Goal: Task Accomplishment & Management: Use online tool/utility

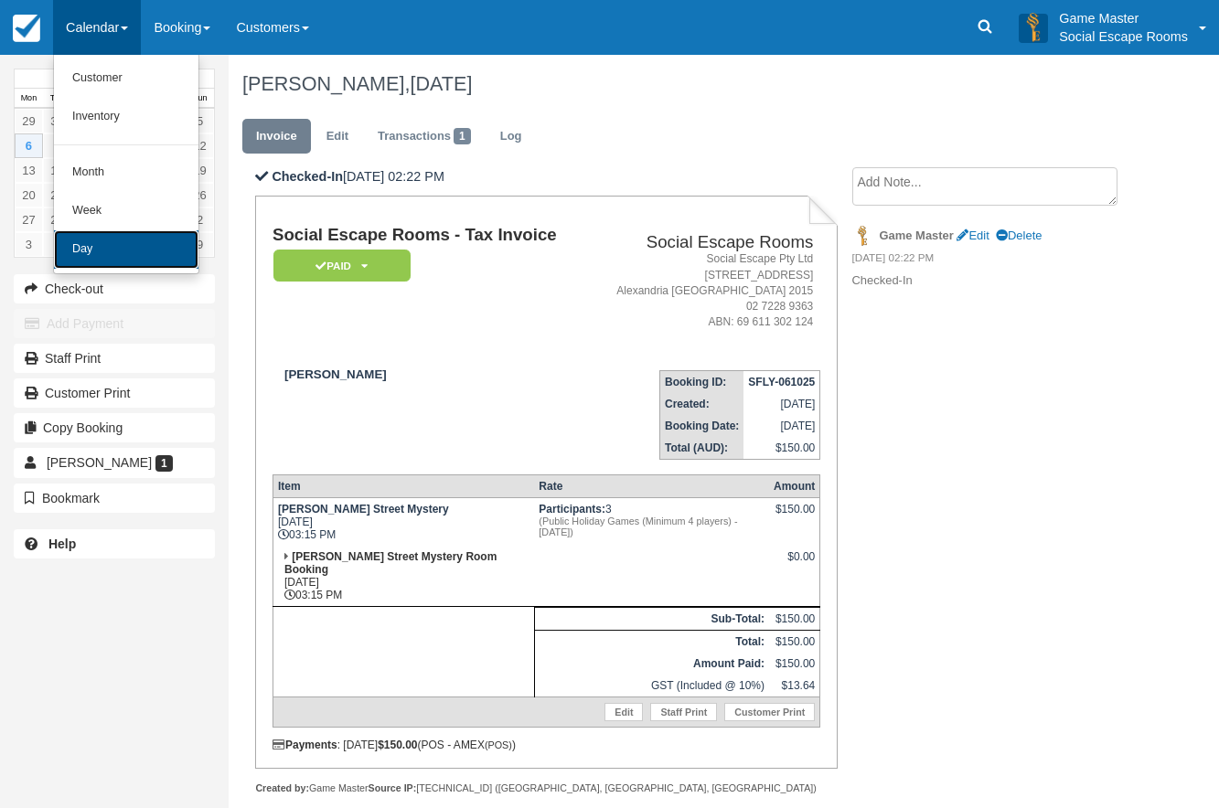
click at [88, 250] on link "Day" at bounding box center [126, 249] width 144 height 38
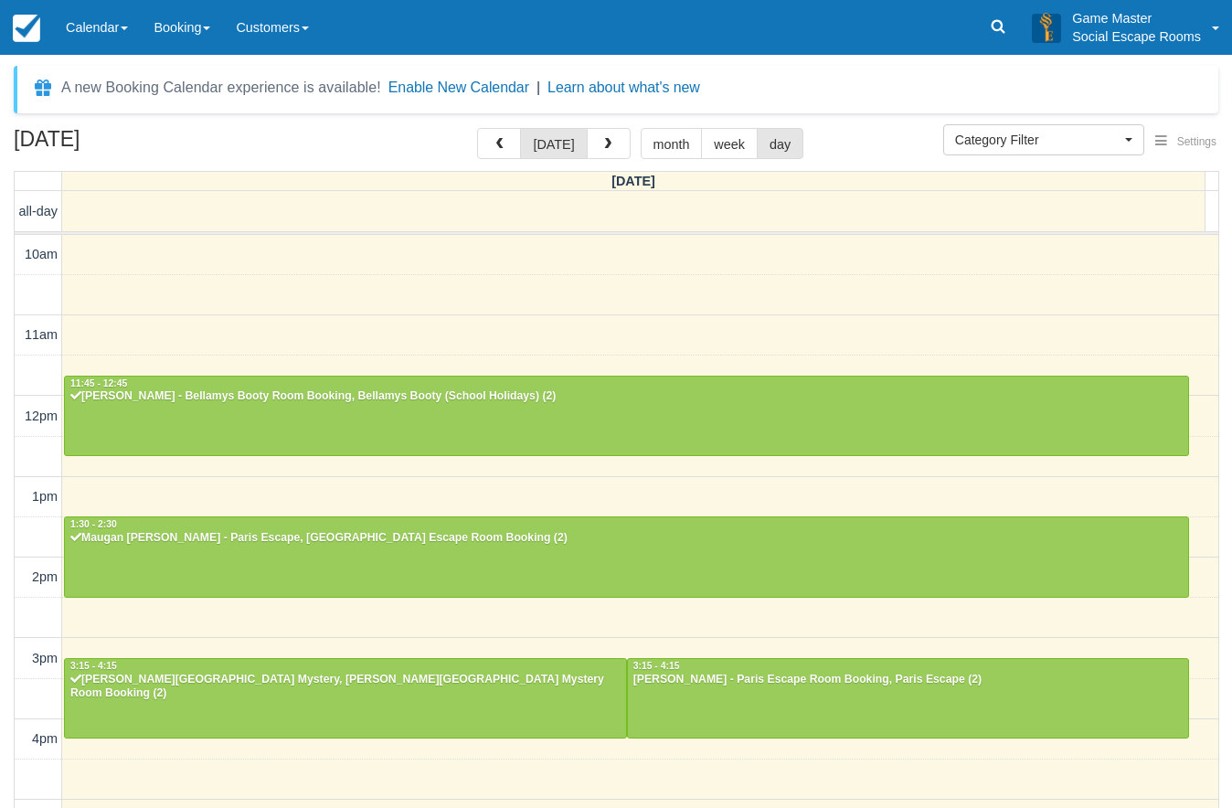
select select
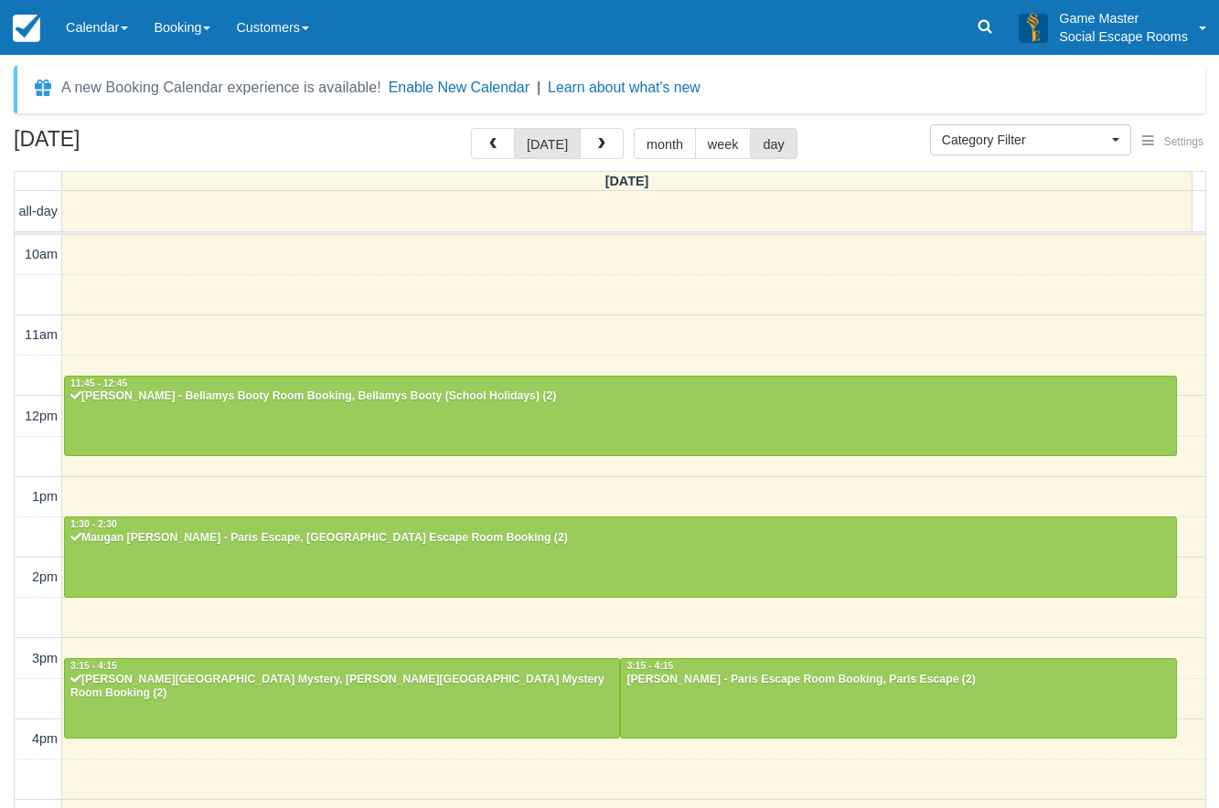
scroll to position [383, 0]
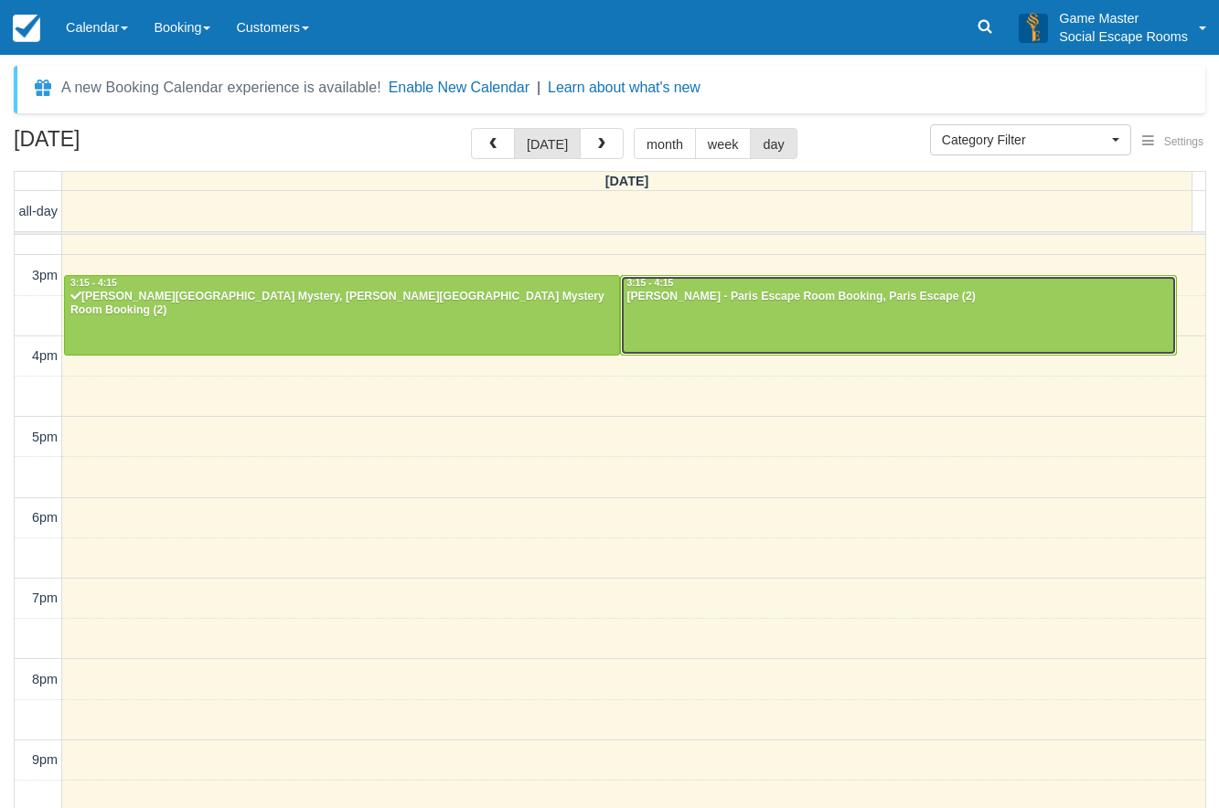
click at [796, 320] on div at bounding box center [898, 315] width 554 height 79
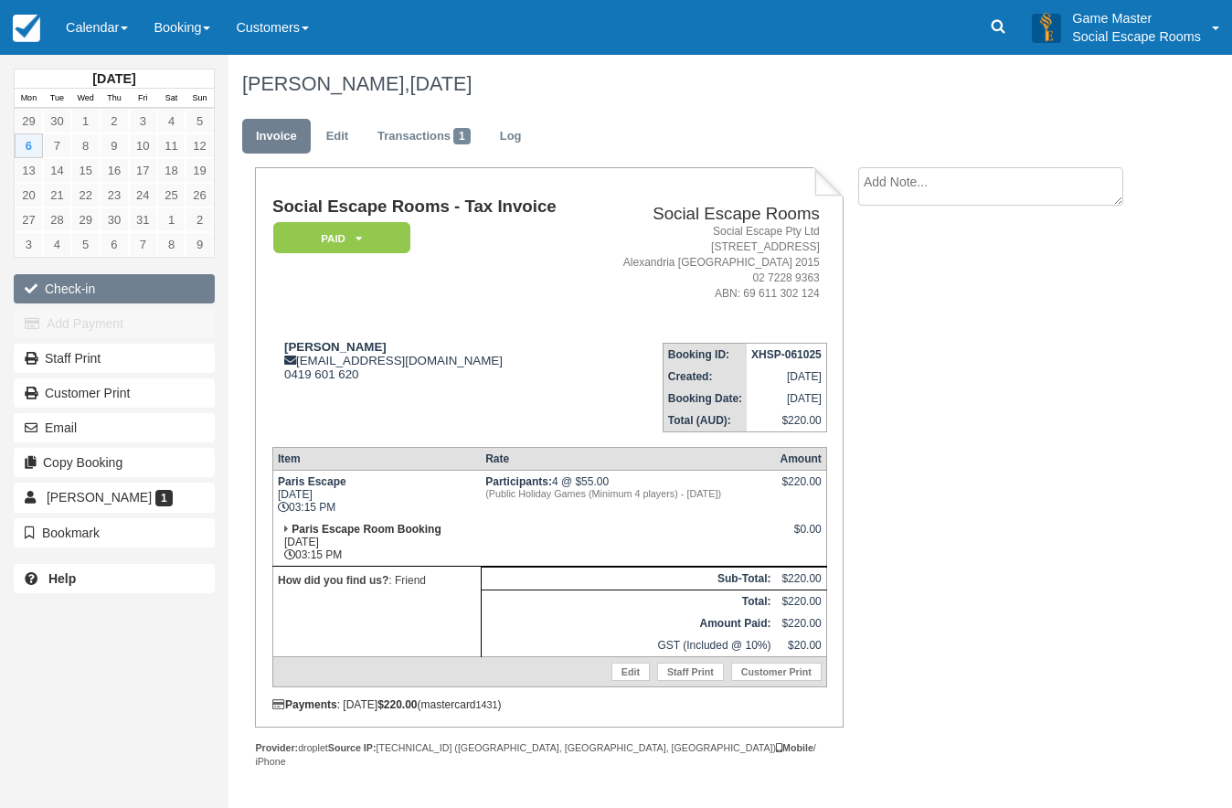
drag, startPoint x: 0, startPoint y: 0, endPoint x: 72, endPoint y: 293, distance: 301.3
click at [72, 293] on button "Check-in" at bounding box center [114, 288] width 201 height 29
